Goal: Information Seeking & Learning: Learn about a topic

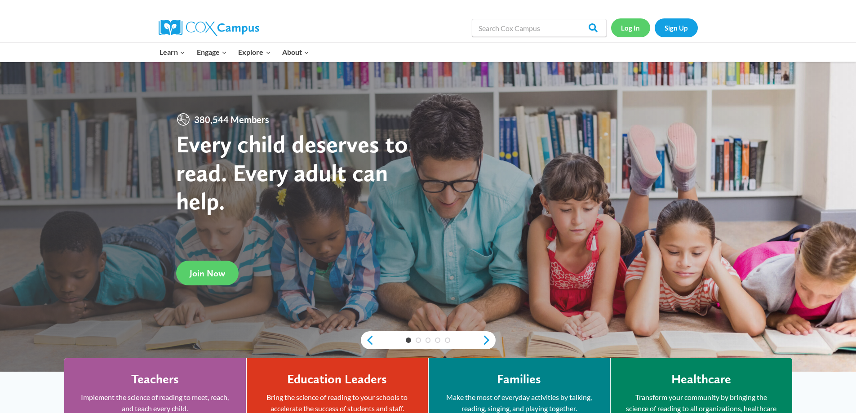
click at [627, 28] on link "Log In" at bounding box center [630, 27] width 39 height 18
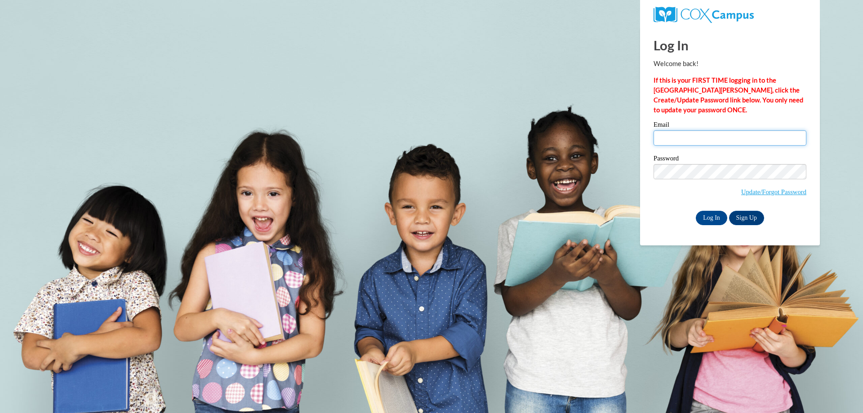
click at [690, 134] on input "Email" at bounding box center [729, 137] width 153 height 15
type input "jeffdlearning@gmail.com"
click at [705, 217] on input "Log In" at bounding box center [710, 218] width 31 height 14
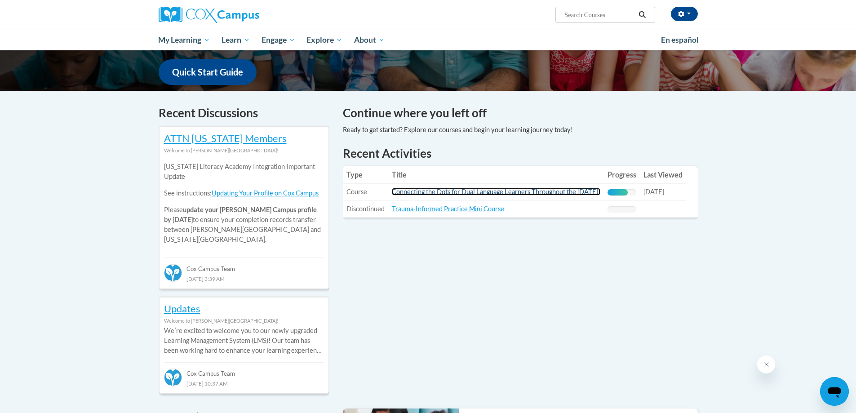
click at [449, 192] on link "Connecting the Dots for Dual Language Learners Throughout the Preschool Day!" at bounding box center [496, 192] width 208 height 8
